Goal: Task Accomplishment & Management: Use online tool/utility

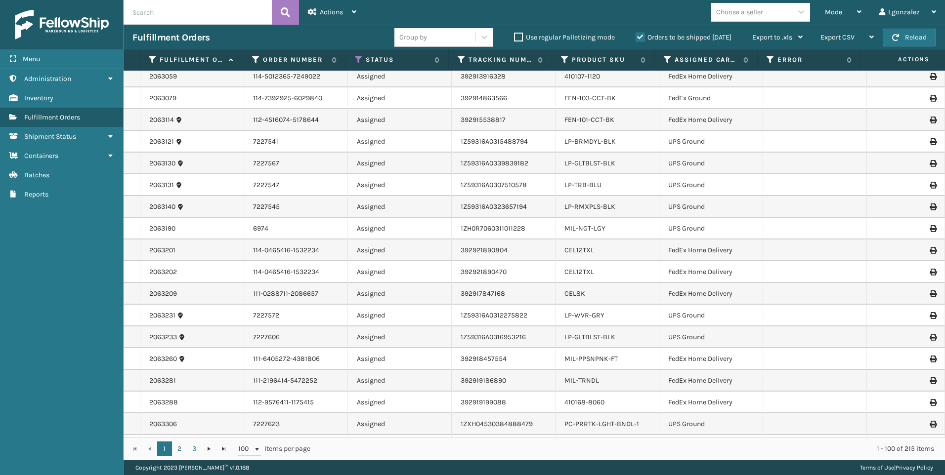
scroll to position [99, 0]
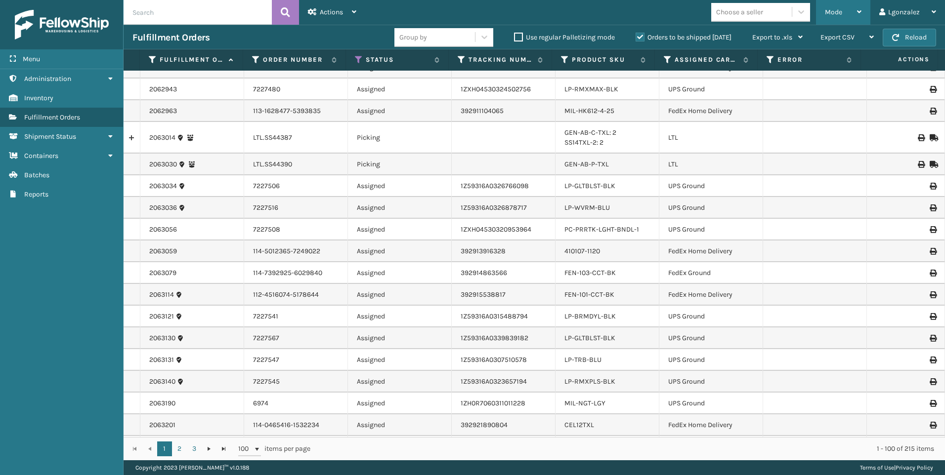
click at [848, 10] on div "Mode" at bounding box center [843, 12] width 37 height 25
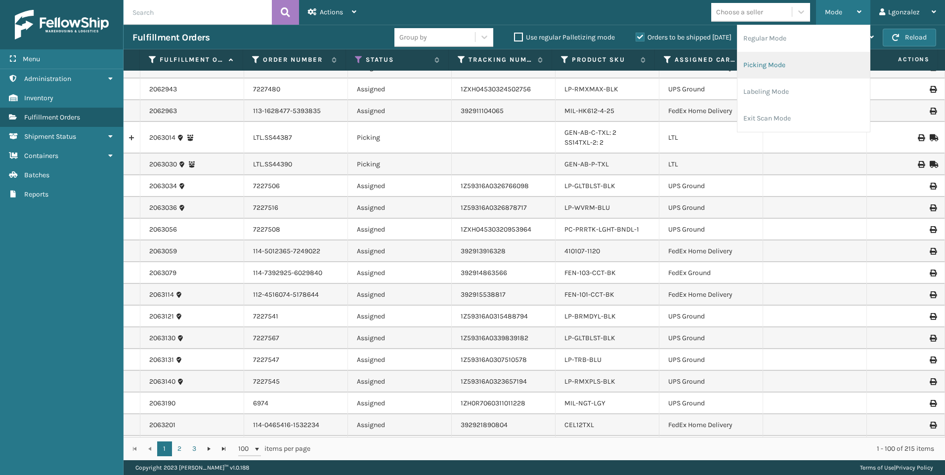
click at [789, 67] on li "Picking Mode" at bounding box center [803, 65] width 132 height 27
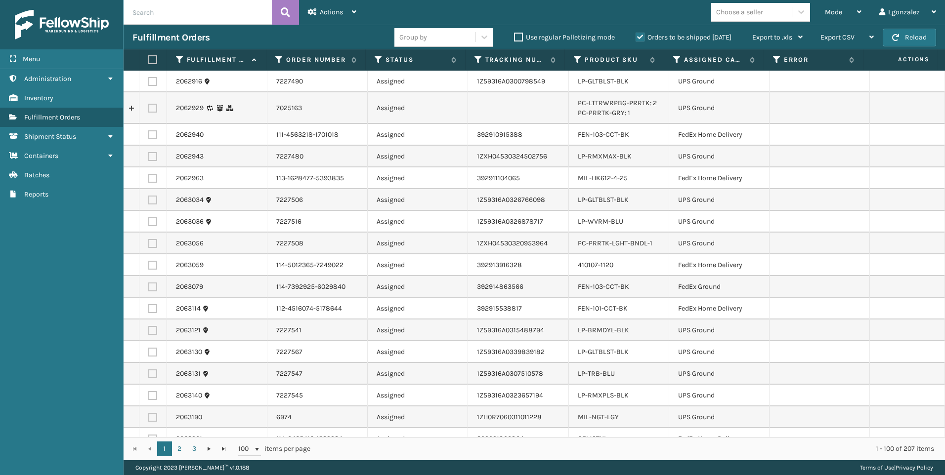
click at [149, 56] on label at bounding box center [151, 59] width 6 height 9
click at [149, 57] on input "checkbox" at bounding box center [148, 60] width 0 height 6
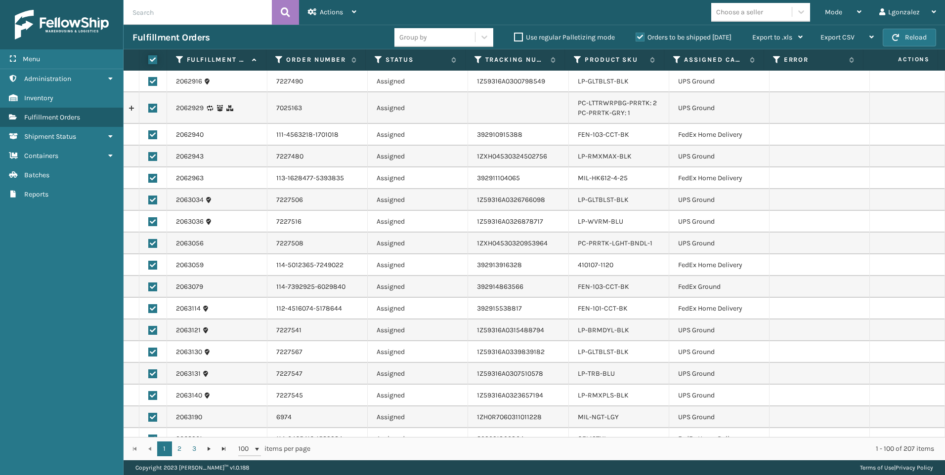
checkbox input "true"
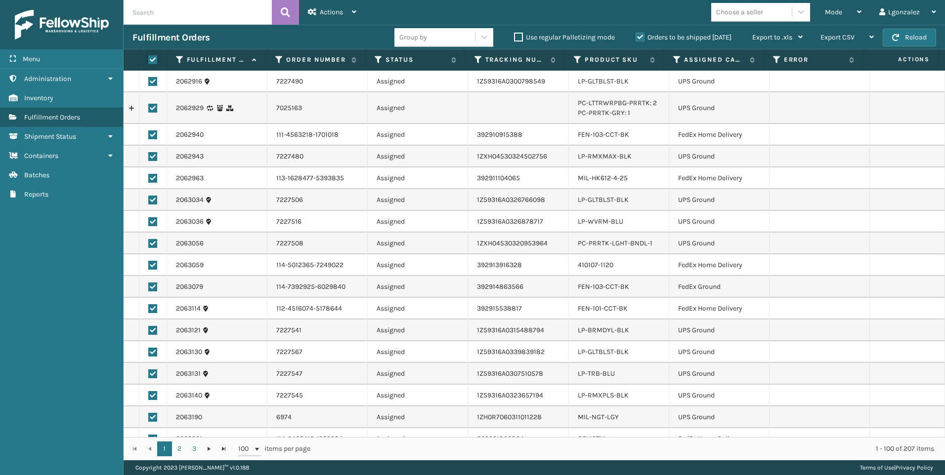
checkbox input "true"
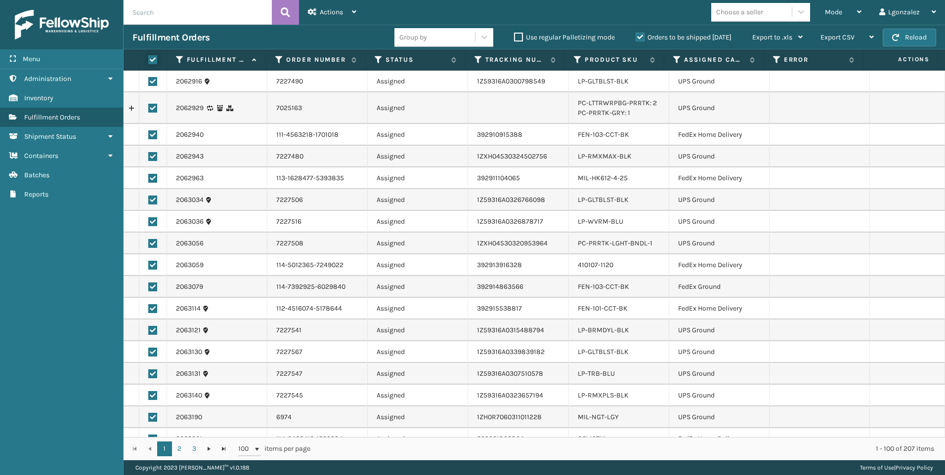
checkbox input "true"
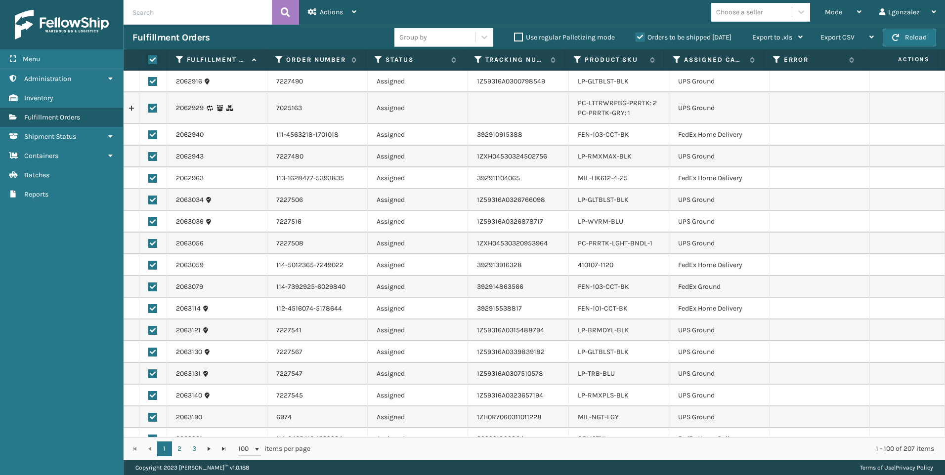
checkbox input "true"
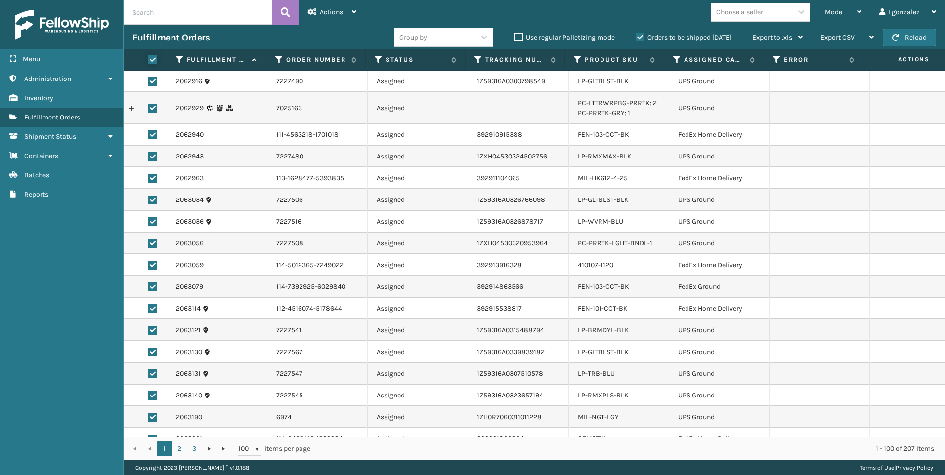
checkbox input "true"
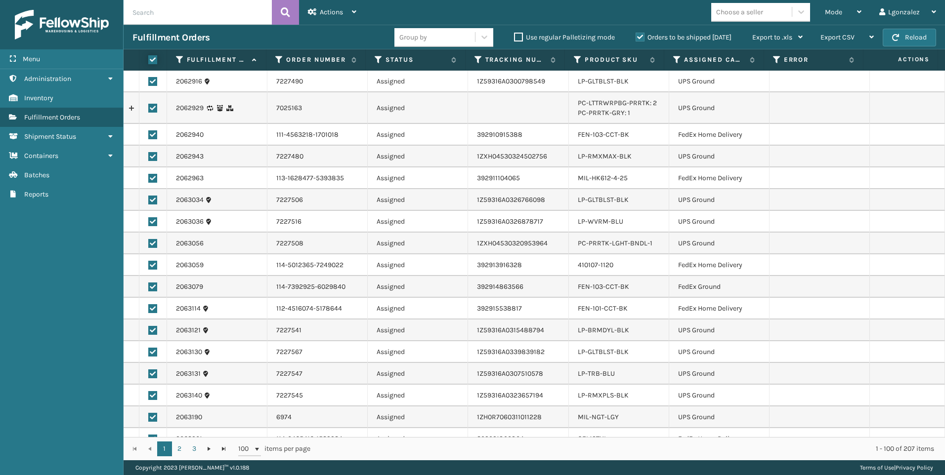
checkbox input "true"
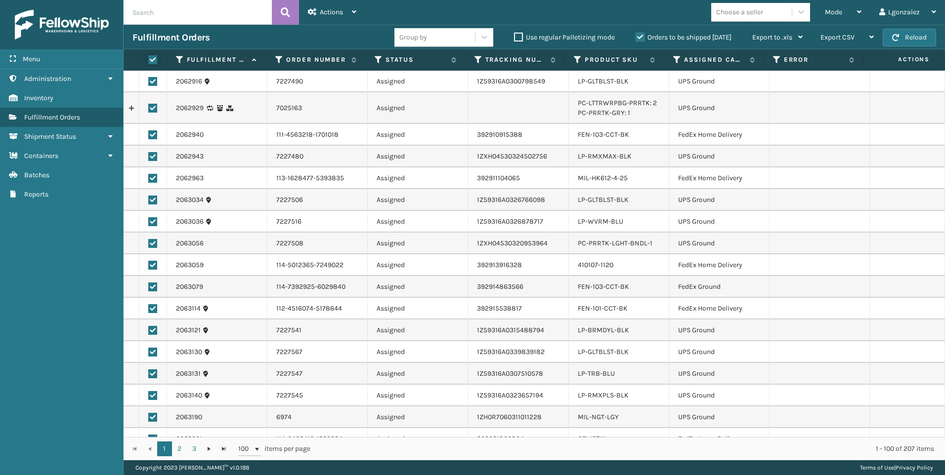
checkbox input "true"
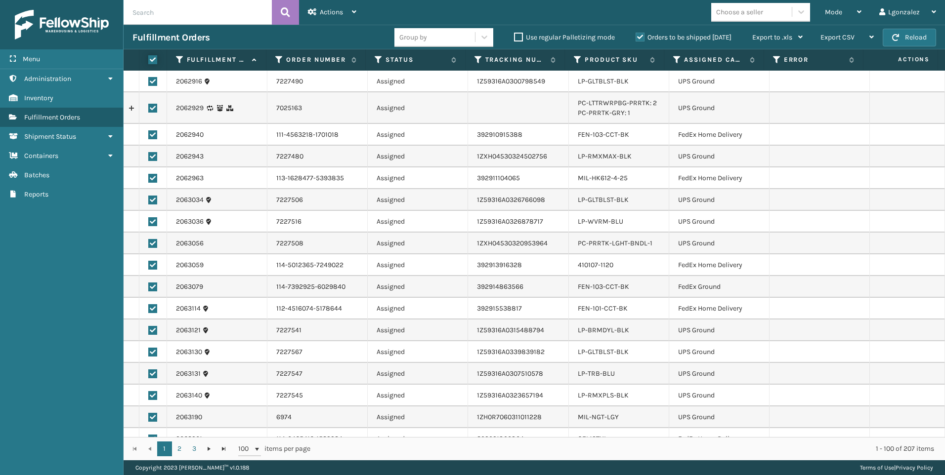
checkbox input "true"
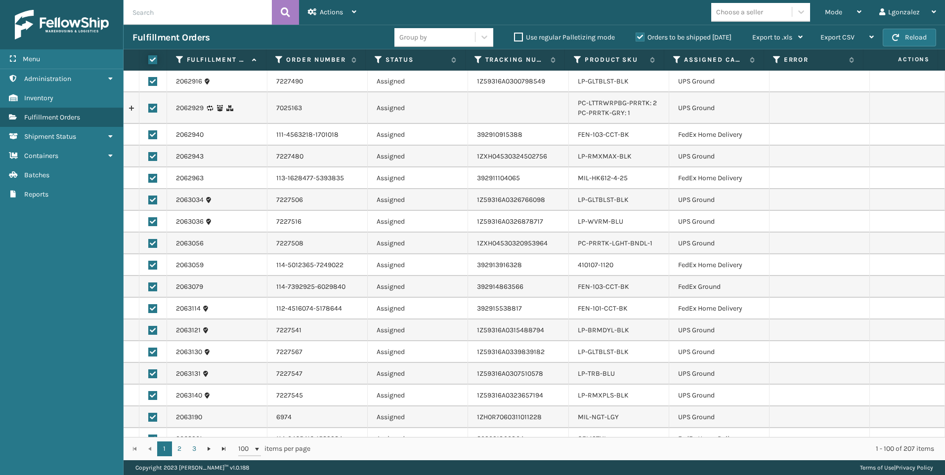
checkbox input "true"
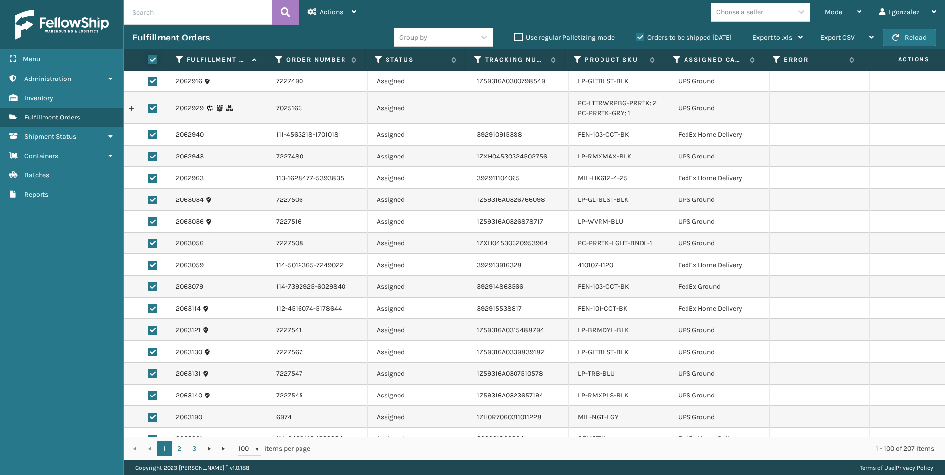
checkbox input "true"
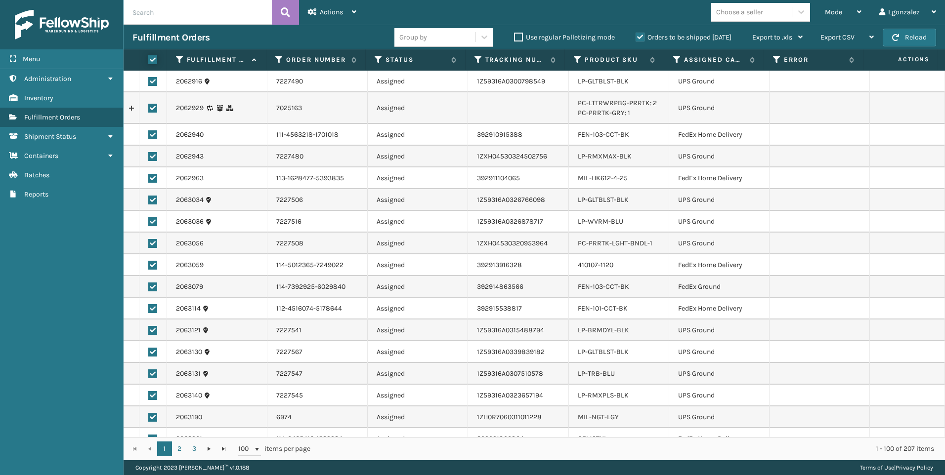
checkbox input "true"
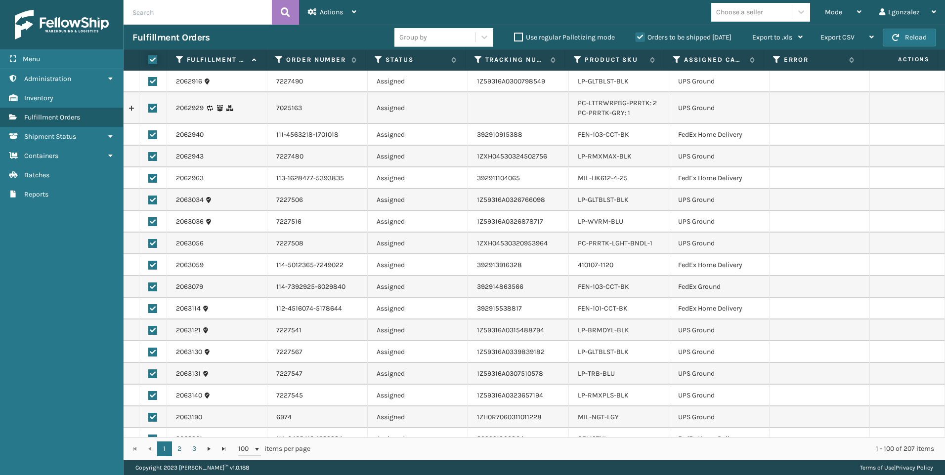
checkbox input "true"
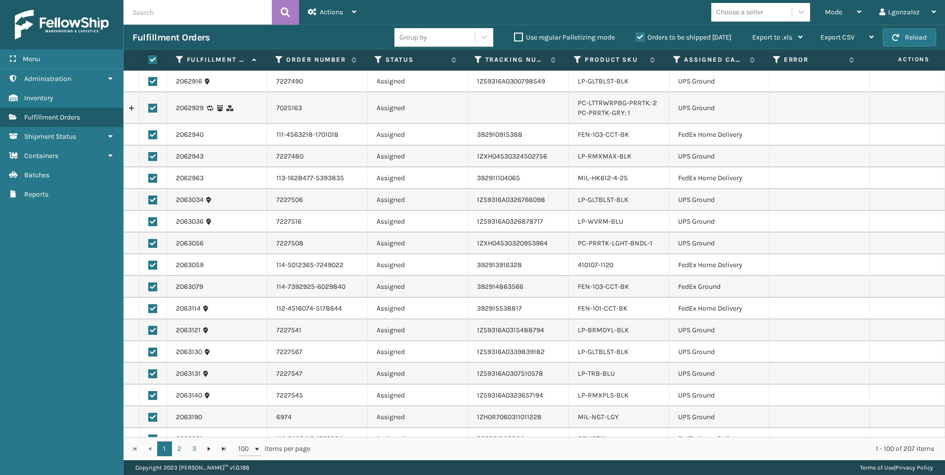
checkbox input "true"
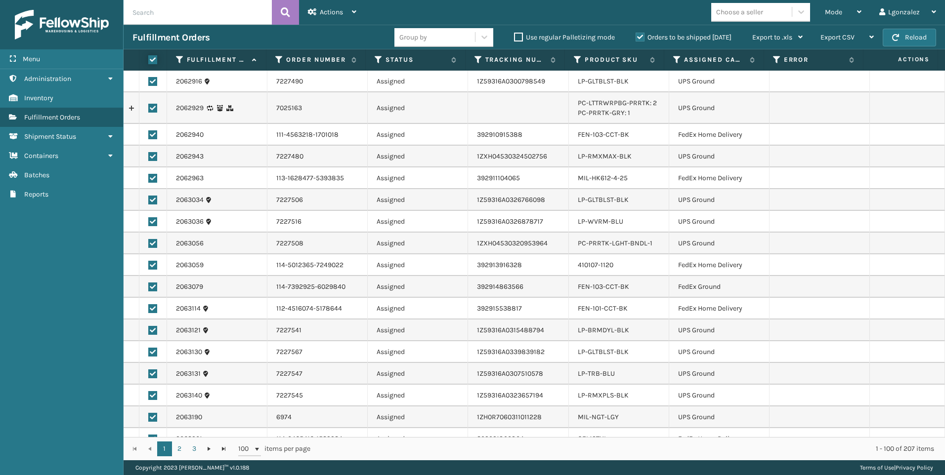
checkbox input "true"
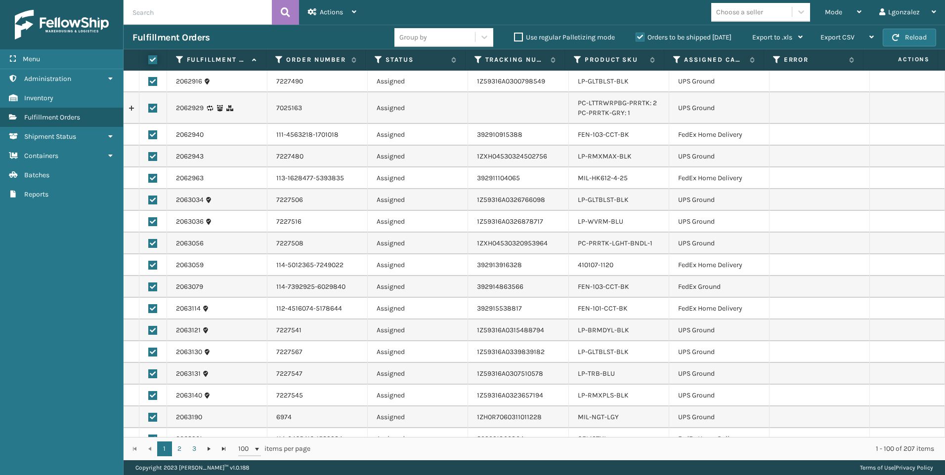
checkbox input "true"
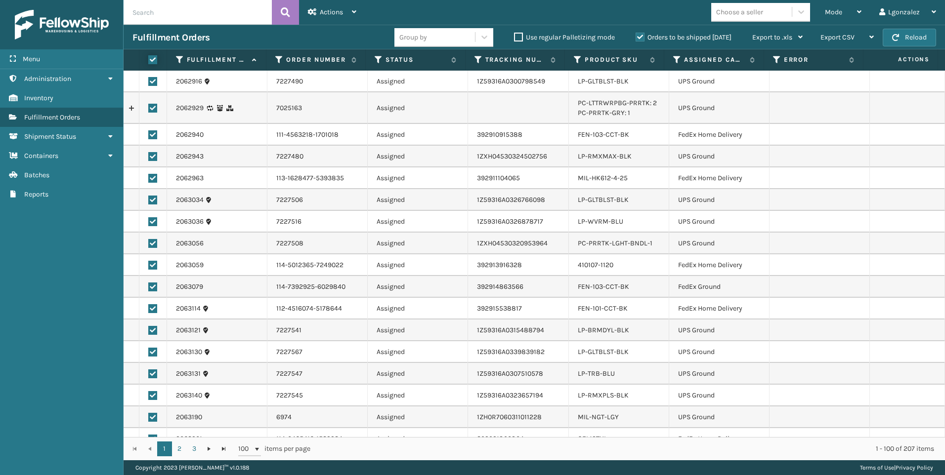
checkbox input "true"
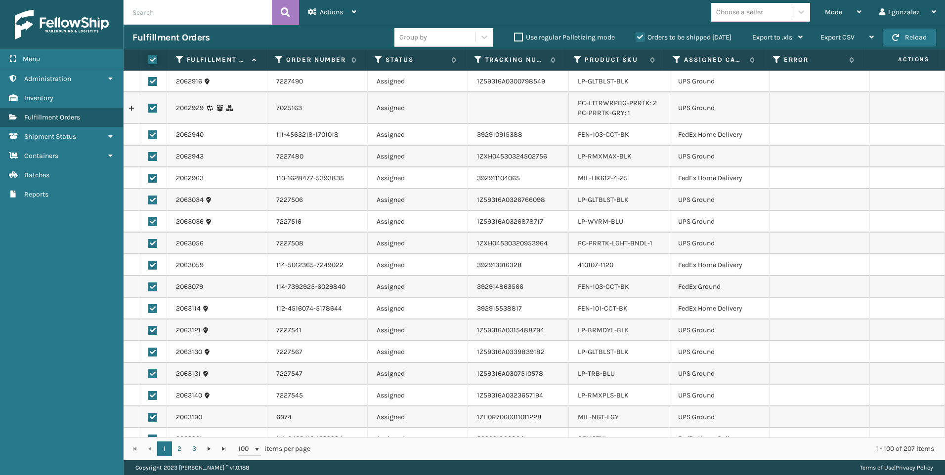
checkbox input "true"
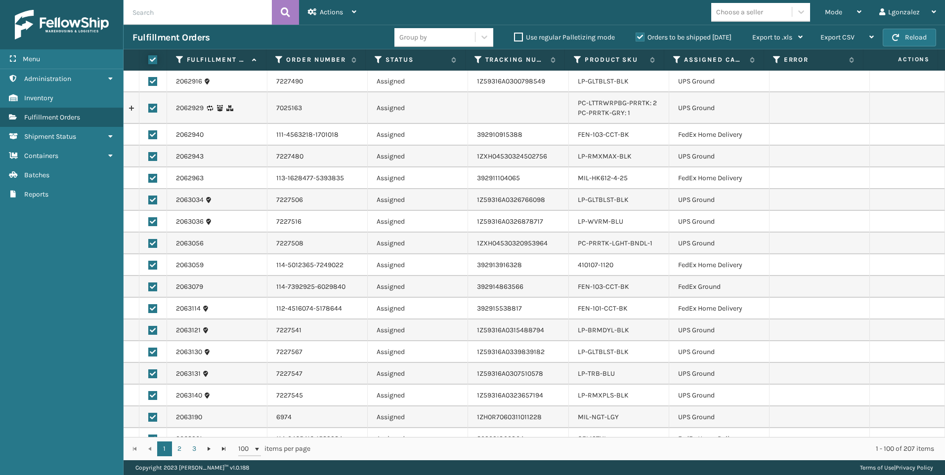
checkbox input "true"
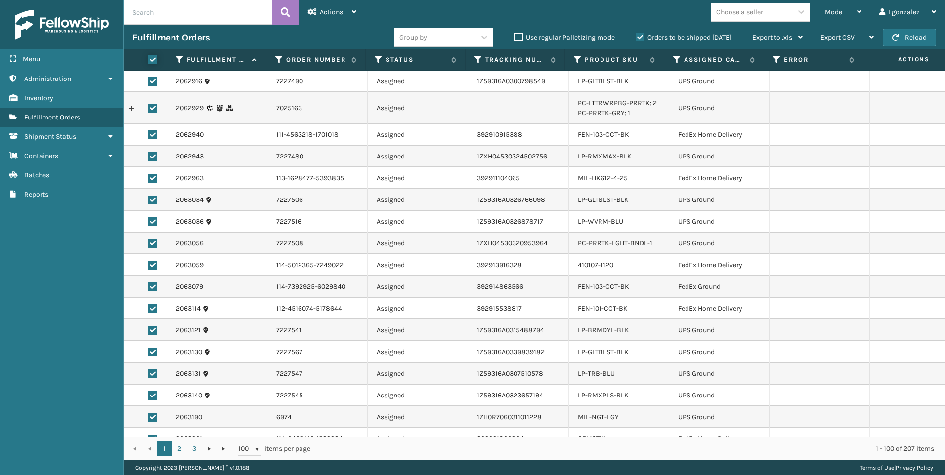
checkbox input "true"
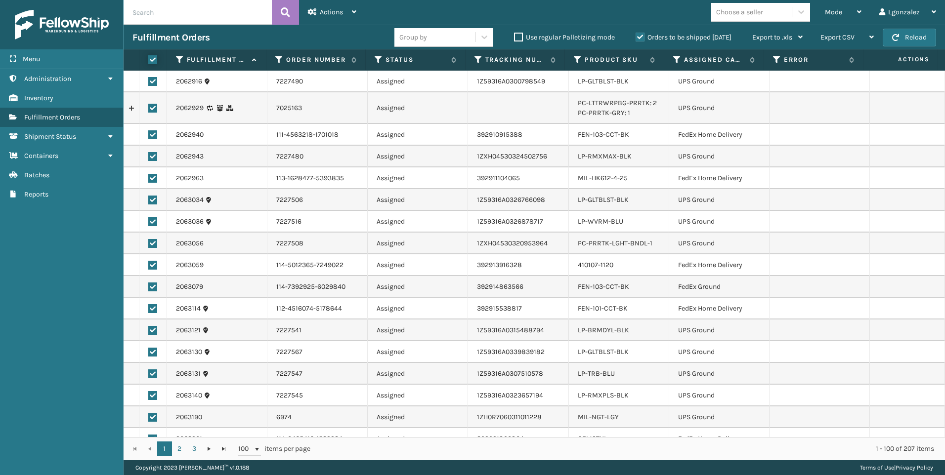
checkbox input "true"
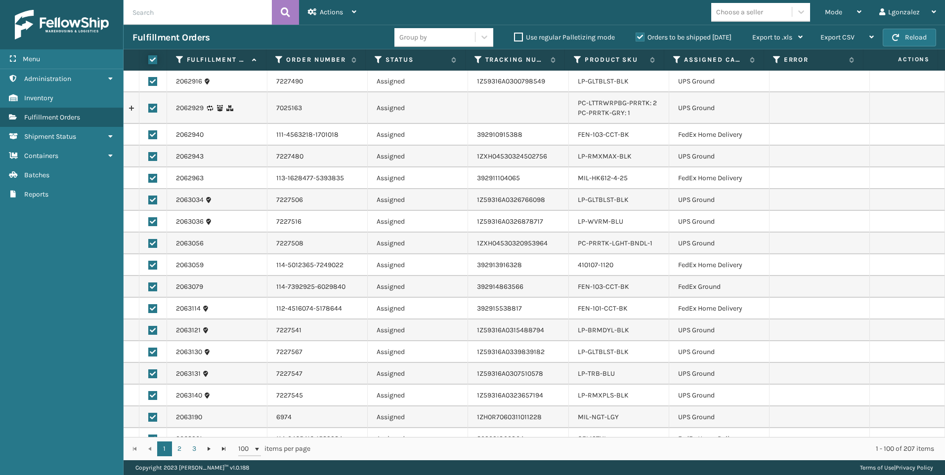
checkbox input "true"
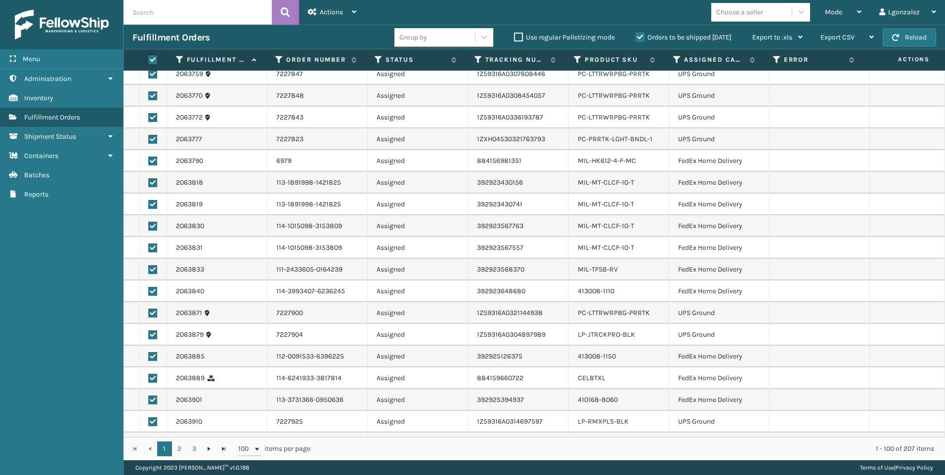
scroll to position [1433, 0]
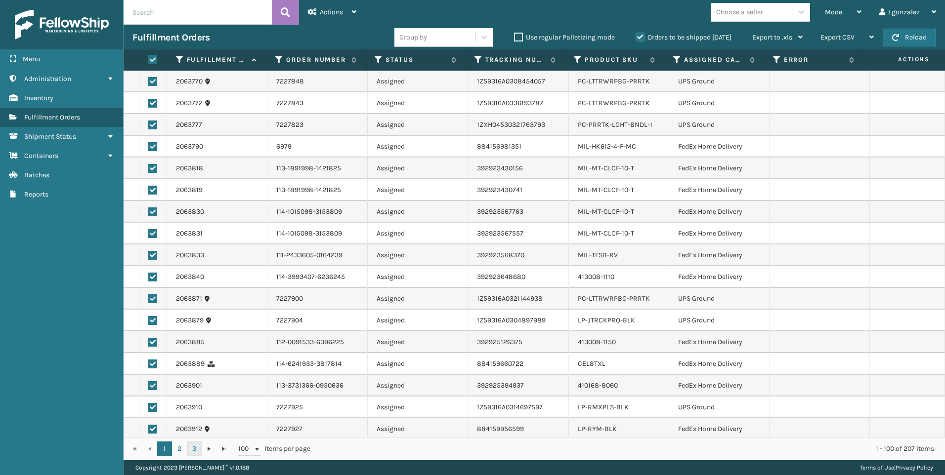
click at [194, 446] on link "3" at bounding box center [194, 449] width 15 height 15
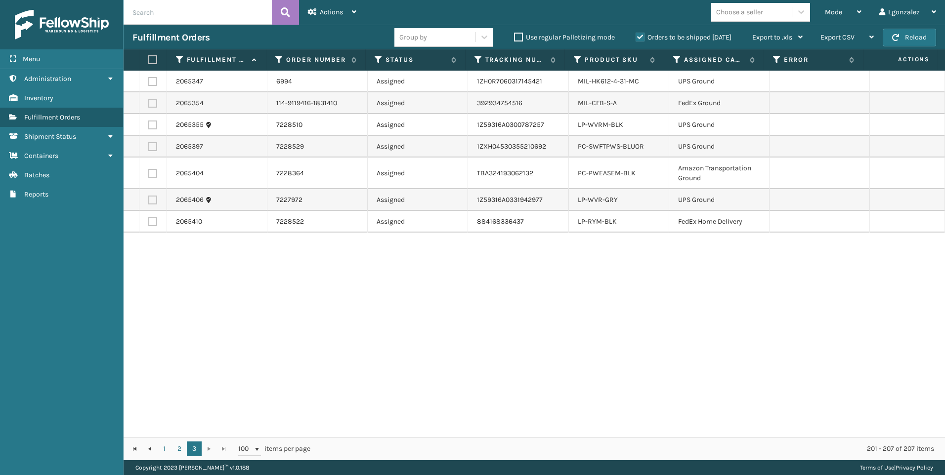
click at [153, 61] on label at bounding box center [151, 59] width 6 height 9
click at [149, 61] on input "checkbox" at bounding box center [148, 60] width 0 height 6
checkbox input "true"
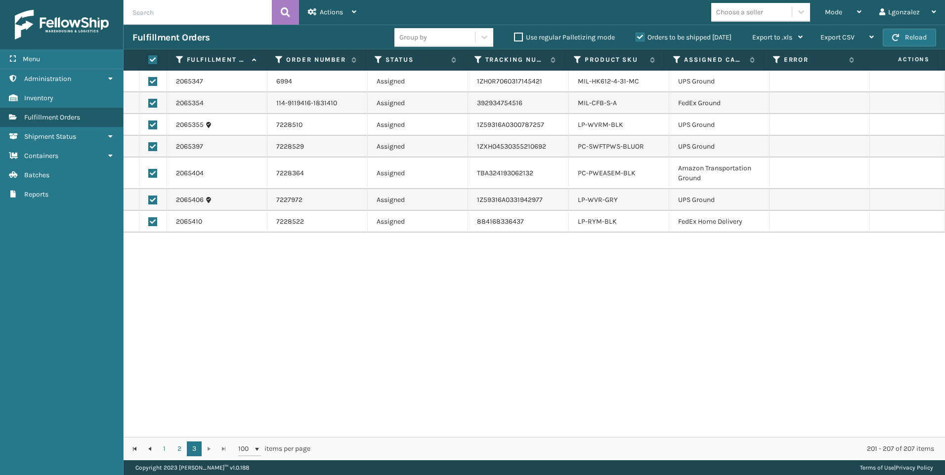
checkbox input "true"
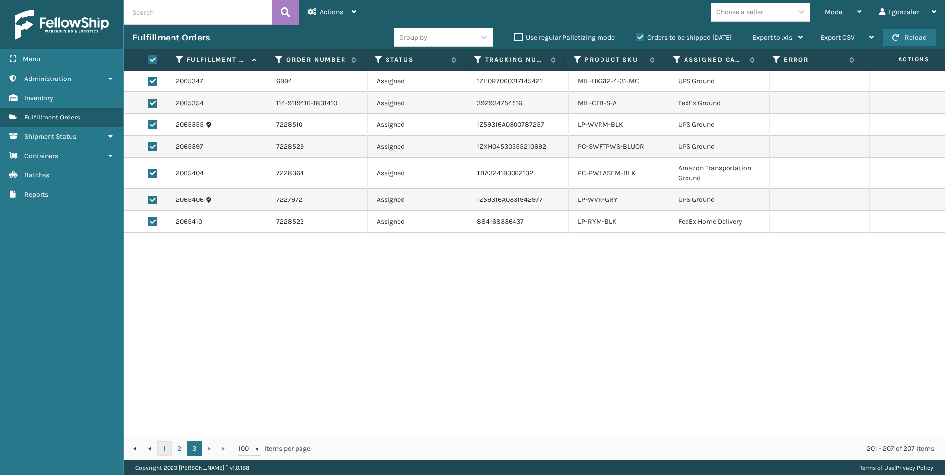
click at [164, 447] on link "1" at bounding box center [164, 449] width 15 height 15
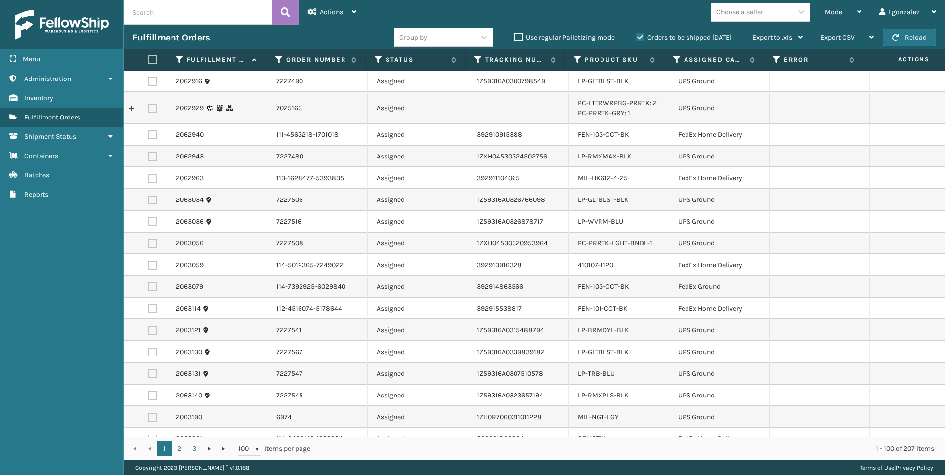
click at [152, 59] on label at bounding box center [151, 59] width 6 height 9
click at [149, 59] on input "checkbox" at bounding box center [148, 60] width 0 height 6
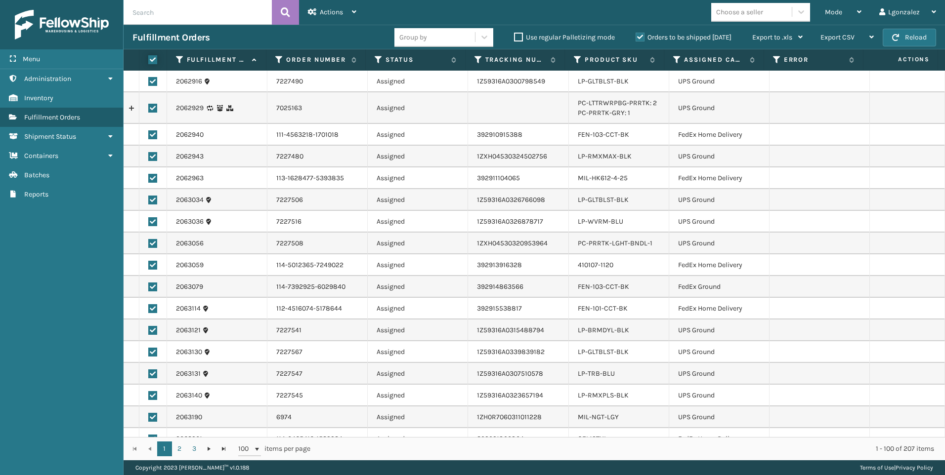
checkbox input "true"
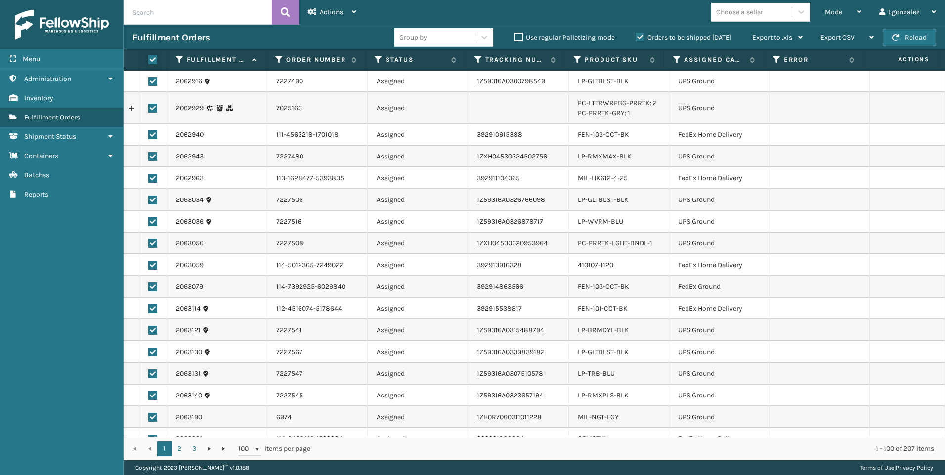
checkbox input "true"
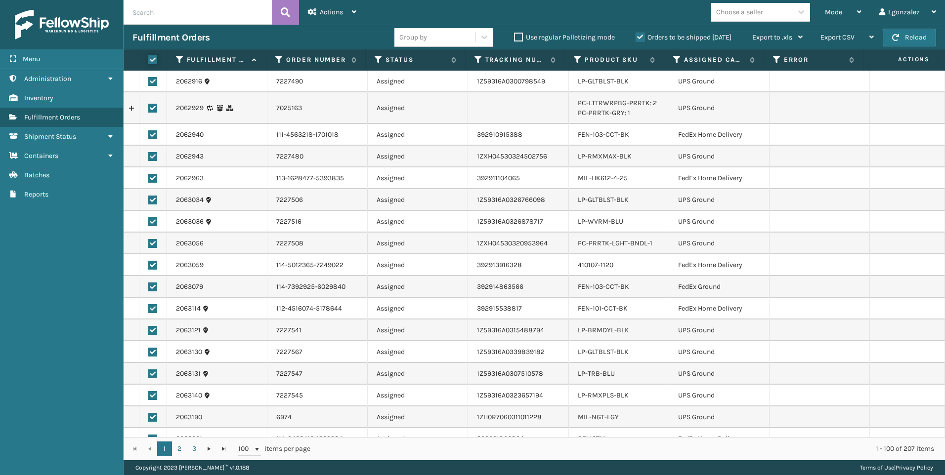
checkbox input "true"
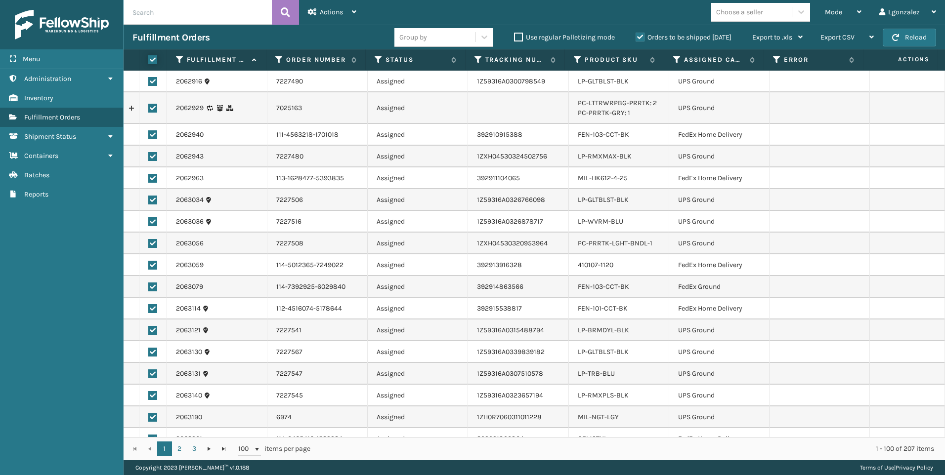
checkbox input "true"
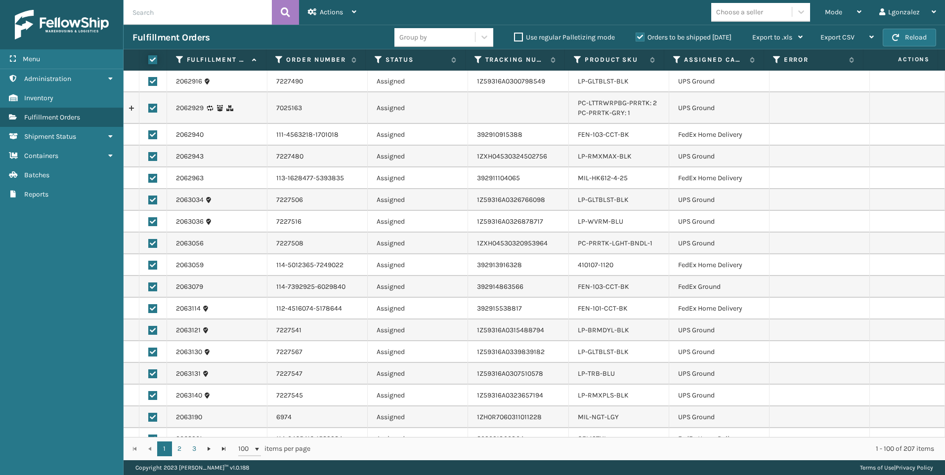
checkbox input "true"
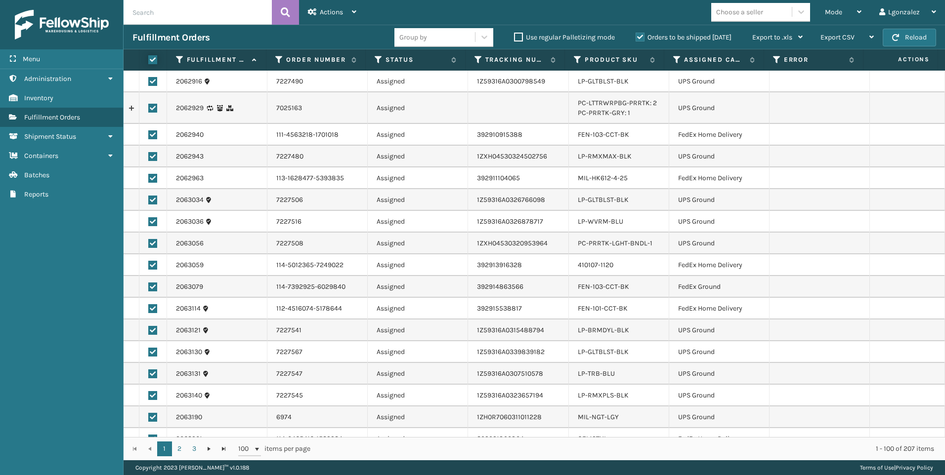
checkbox input "true"
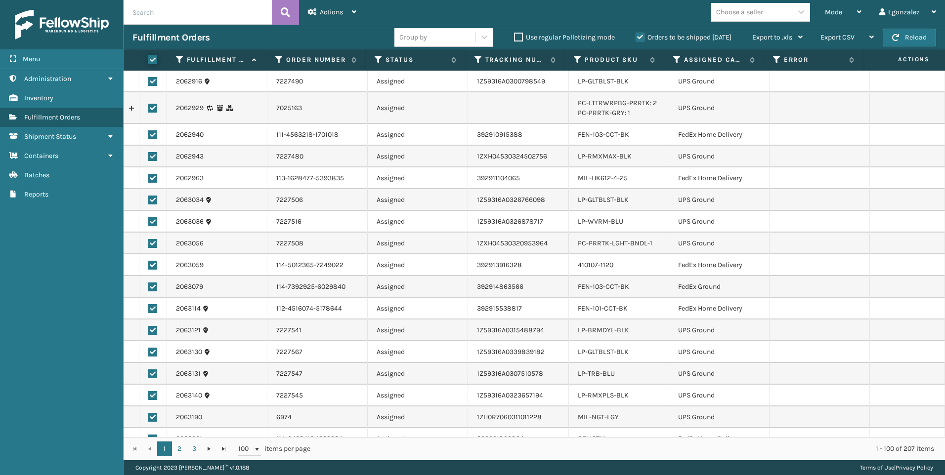
checkbox input "true"
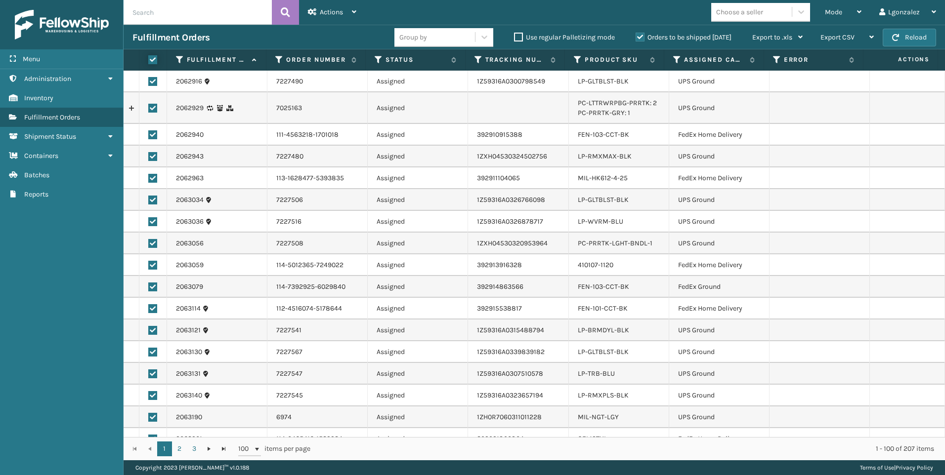
checkbox input "true"
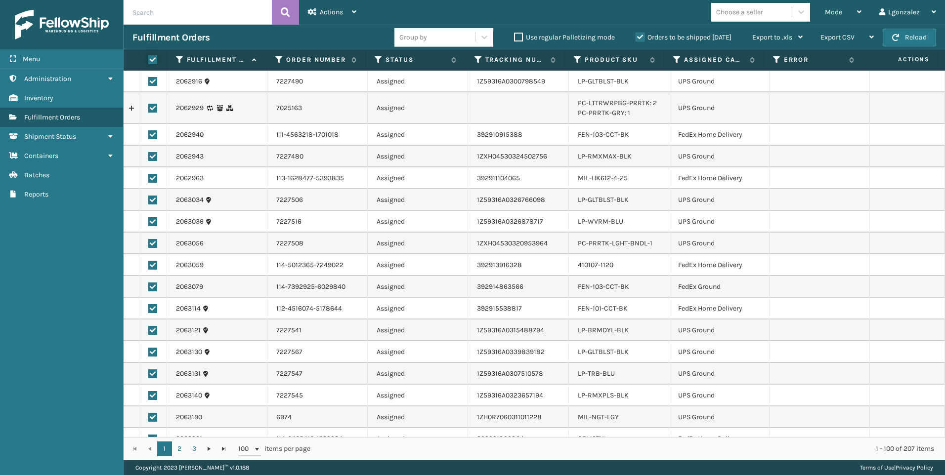
checkbox input "true"
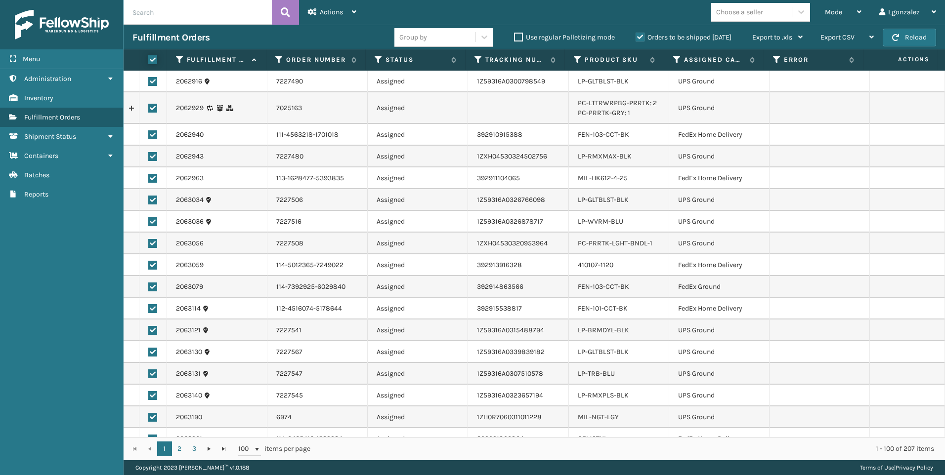
checkbox input "true"
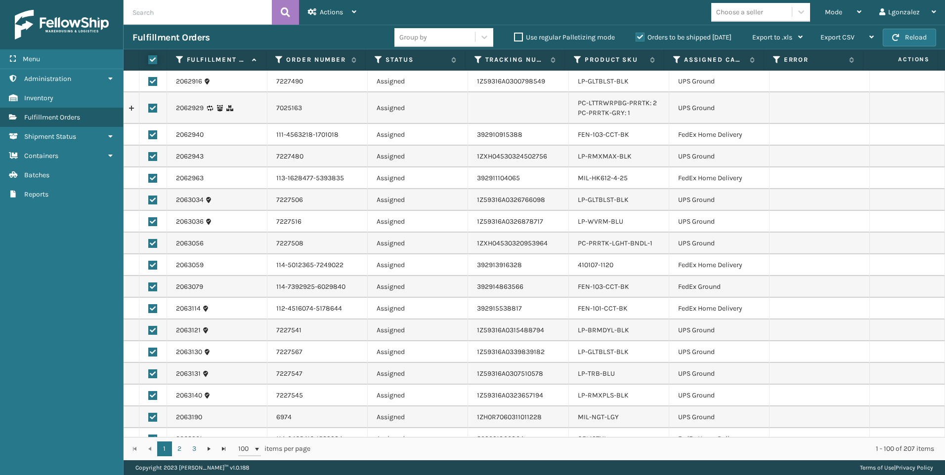
checkbox input "true"
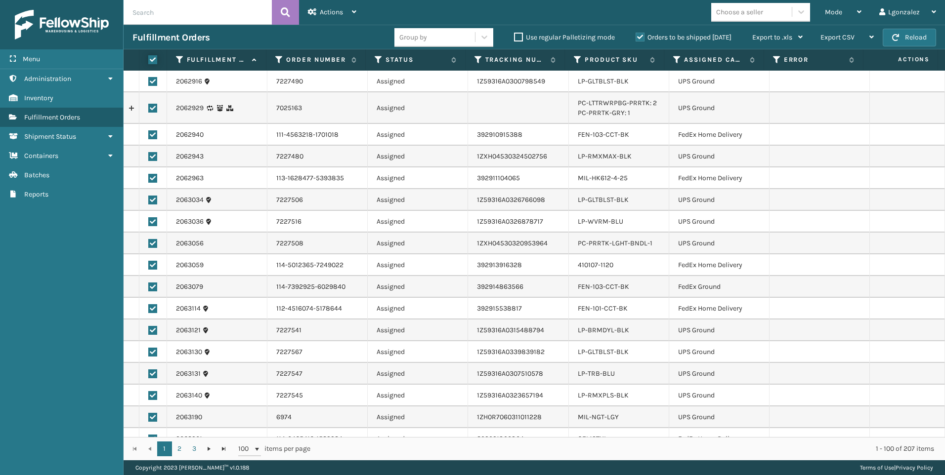
checkbox input "true"
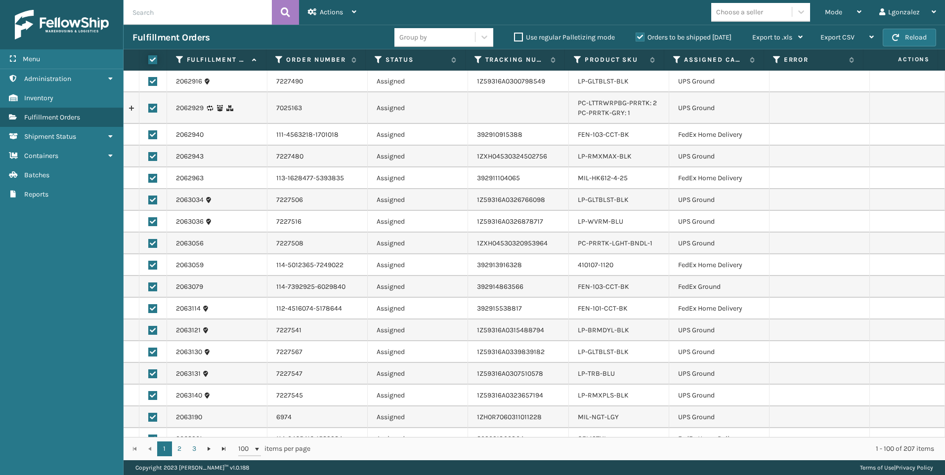
checkbox input "true"
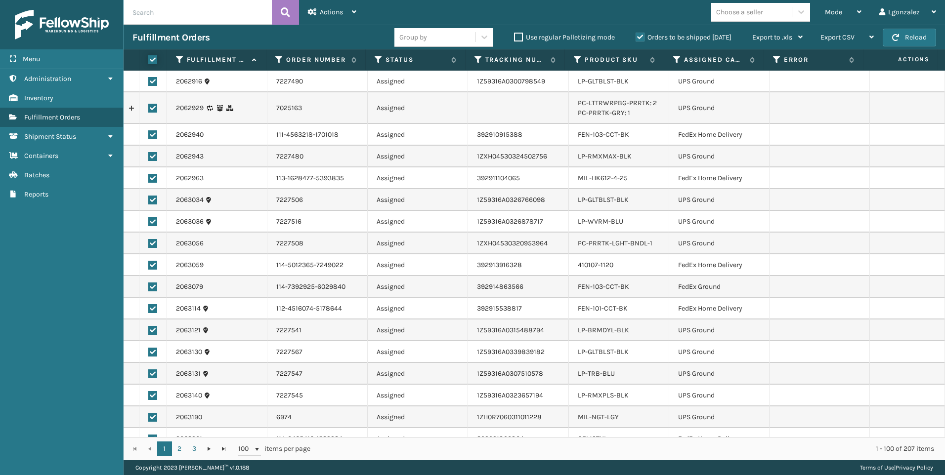
checkbox input "true"
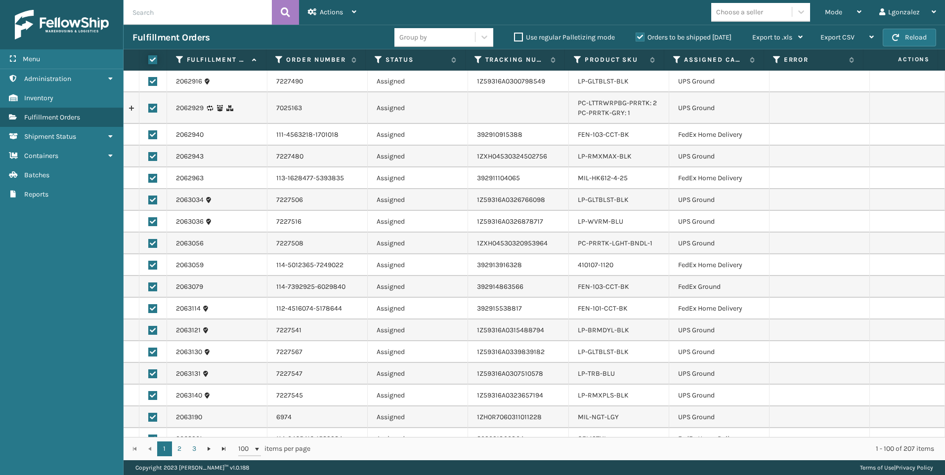
checkbox input "true"
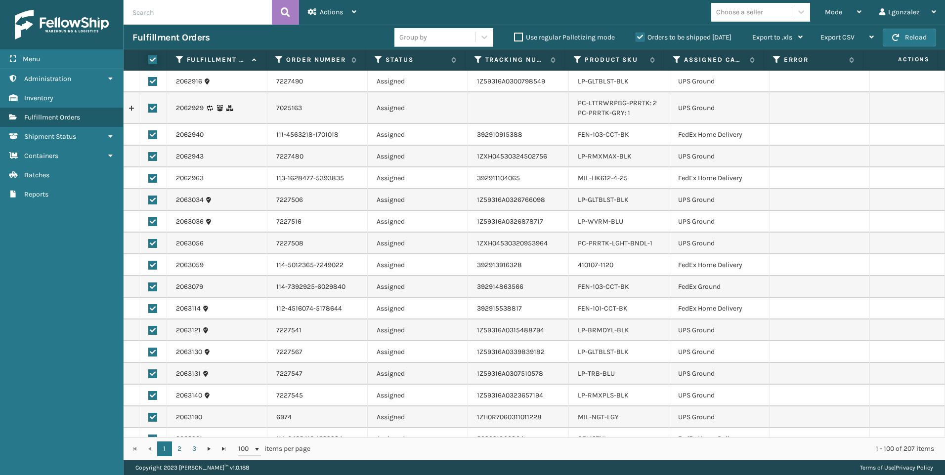
checkbox input "true"
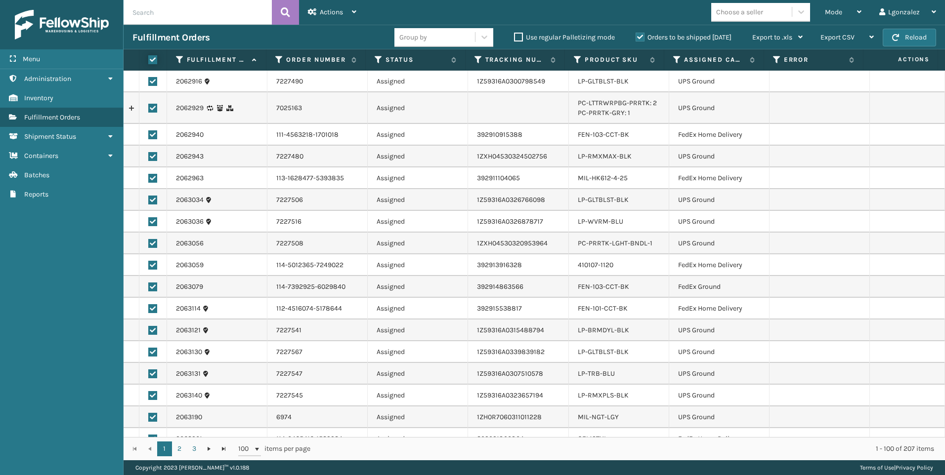
checkbox input "true"
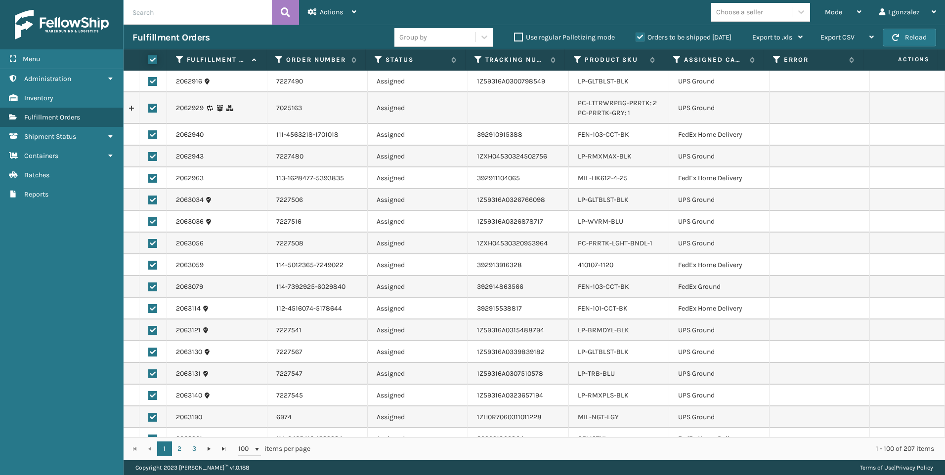
checkbox input "true"
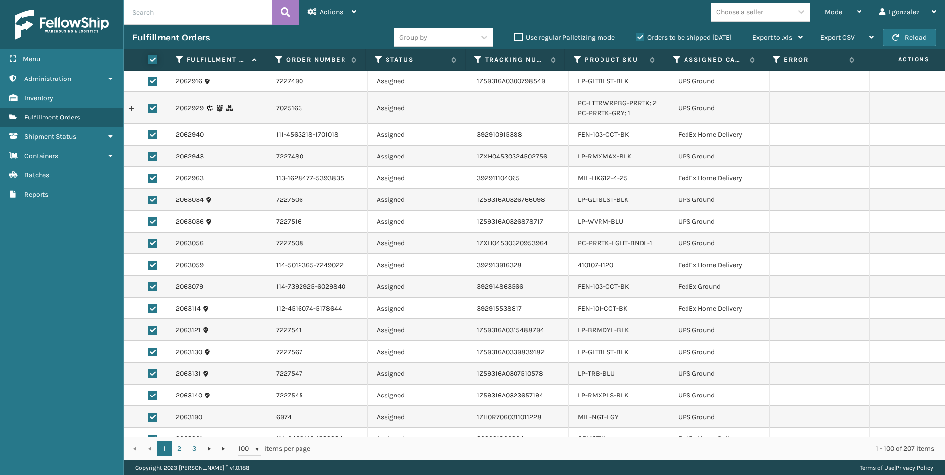
checkbox input "true"
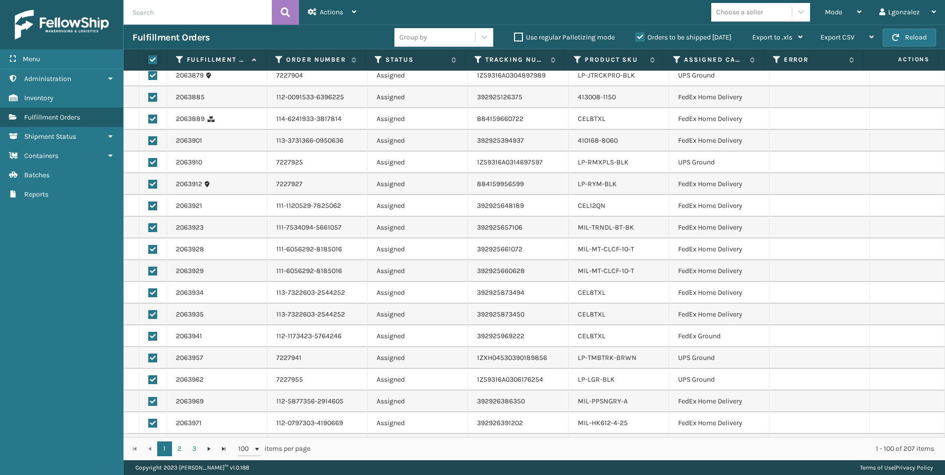
scroll to position [1827, 0]
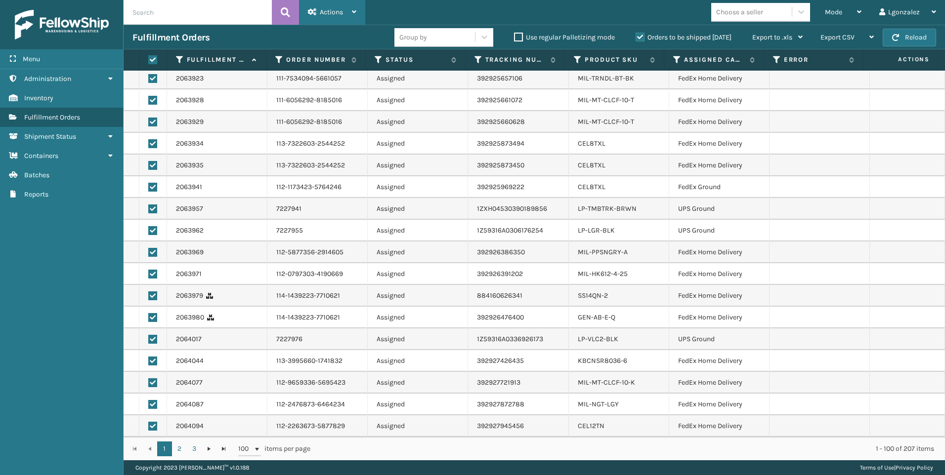
click at [352, 11] on icon at bounding box center [354, 11] width 4 height 7
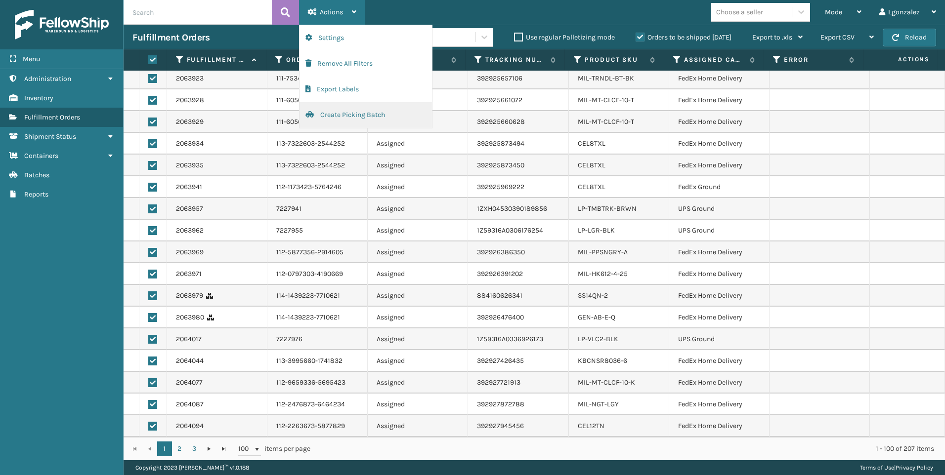
click at [329, 116] on button "Create Picking Batch" at bounding box center [365, 115] width 132 height 26
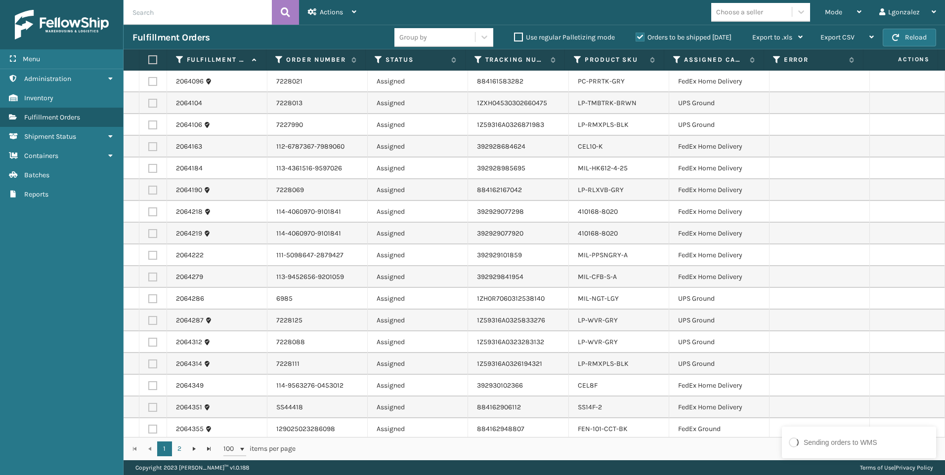
click at [154, 58] on label at bounding box center [151, 59] width 6 height 9
click at [149, 58] on input "checkbox" at bounding box center [148, 60] width 0 height 6
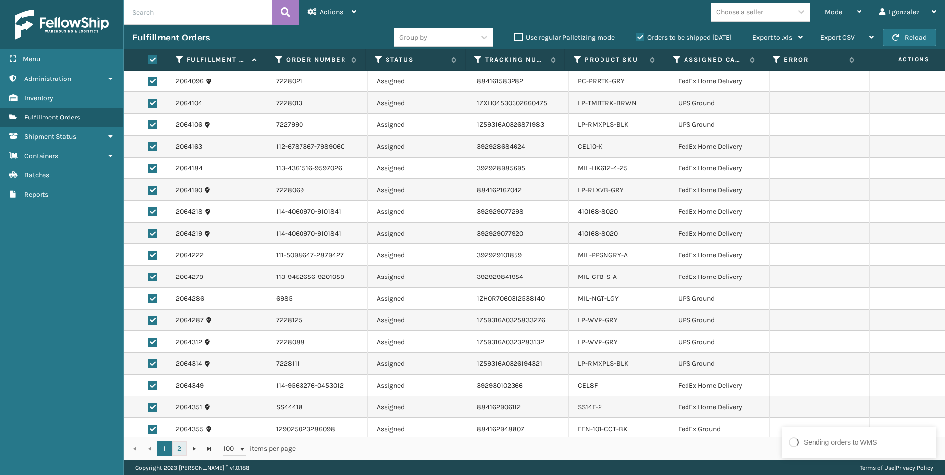
click at [180, 452] on link "2" at bounding box center [179, 449] width 15 height 15
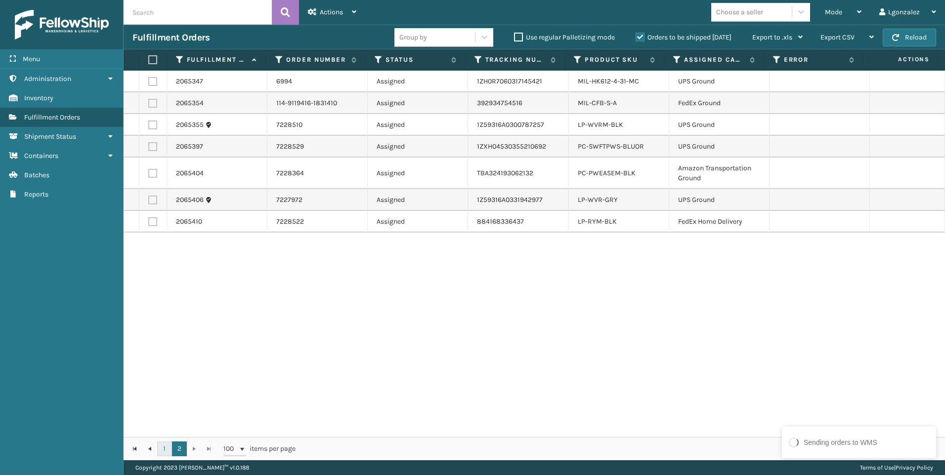
click at [164, 451] on link "1" at bounding box center [164, 449] width 15 height 15
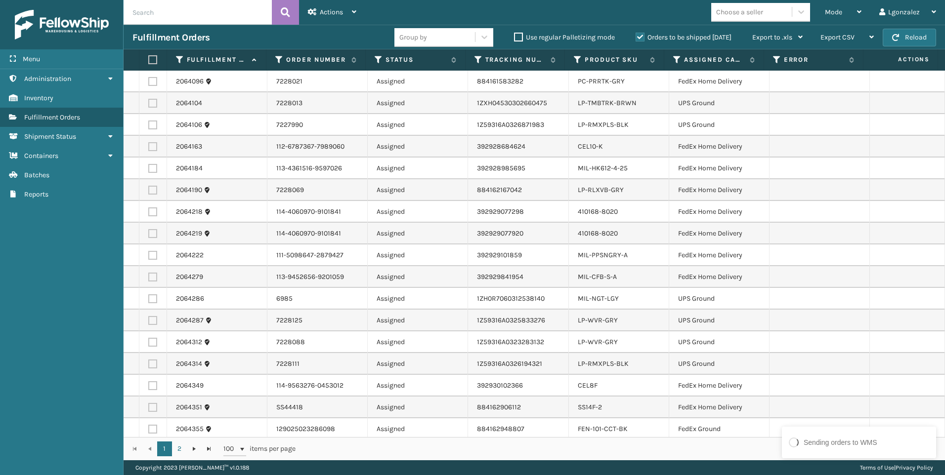
click at [149, 62] on label at bounding box center [151, 59] width 6 height 9
click at [149, 62] on input "checkbox" at bounding box center [148, 60] width 0 height 6
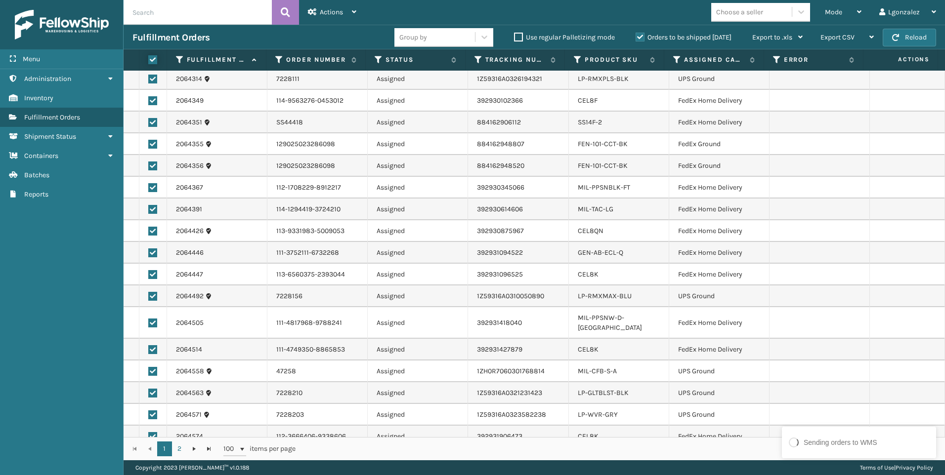
scroll to position [88, 0]
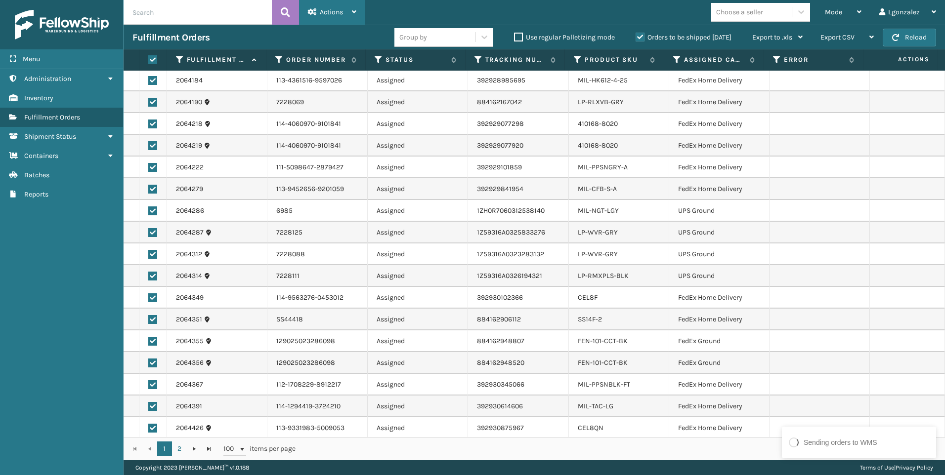
click at [347, 12] on div "Actions" at bounding box center [332, 12] width 48 height 25
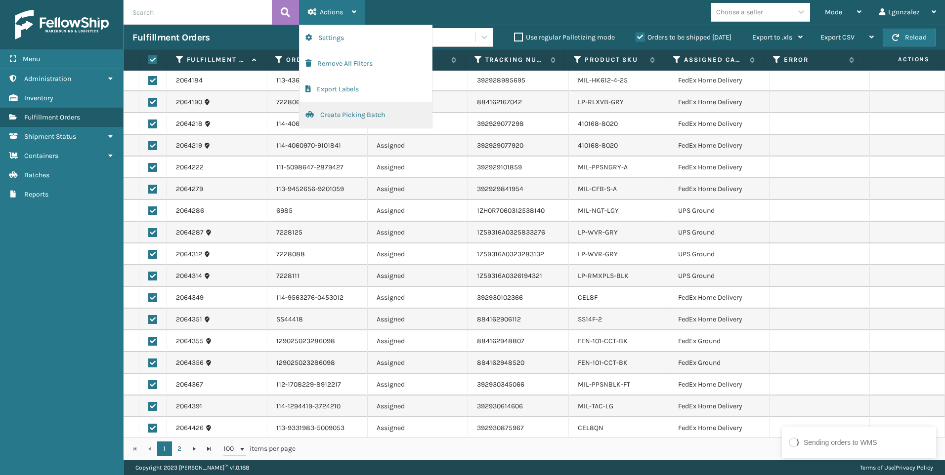
click at [332, 116] on button "Create Picking Batch" at bounding box center [365, 115] width 132 height 26
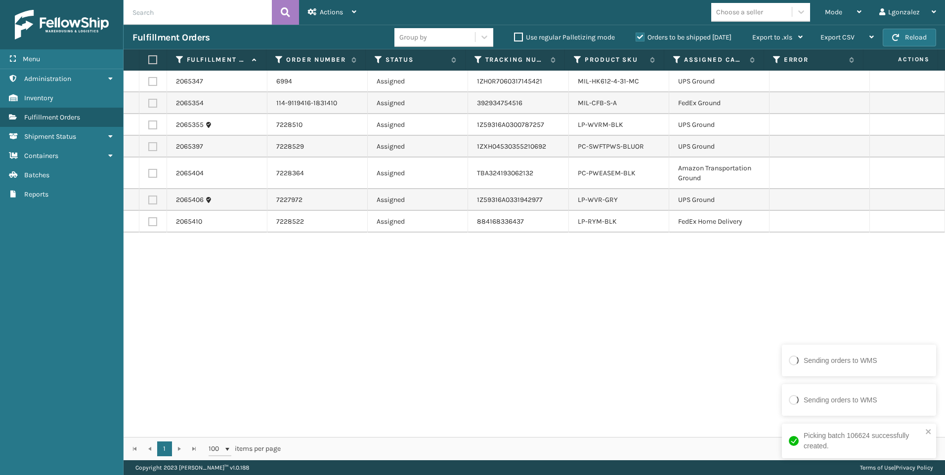
click at [154, 60] on label at bounding box center [151, 59] width 6 height 9
click at [149, 60] on input "checkbox" at bounding box center [148, 60] width 0 height 6
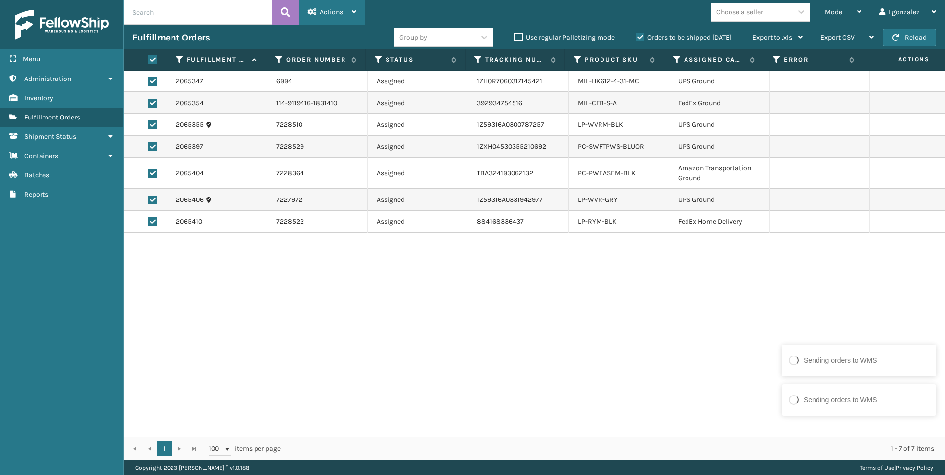
click at [335, 14] on span "Actions" at bounding box center [331, 12] width 23 height 8
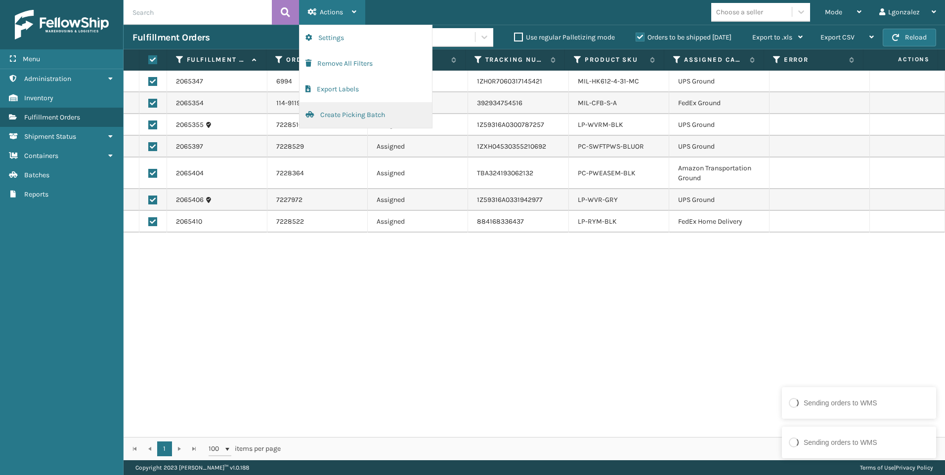
click at [326, 121] on button "Create Picking Batch" at bounding box center [365, 115] width 132 height 26
